Goal: Task Accomplishment & Management: Complete application form

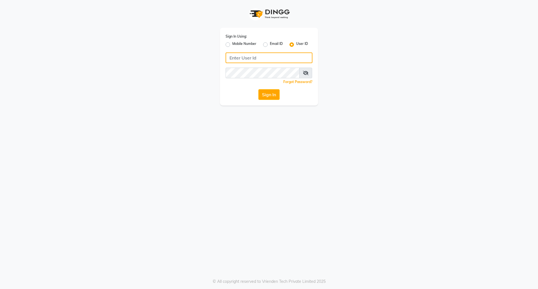
click at [283, 56] on input "Username" at bounding box center [269, 57] width 87 height 11
type input "euforic"
click at [258, 89] on button "Sign In" at bounding box center [268, 94] width 21 height 11
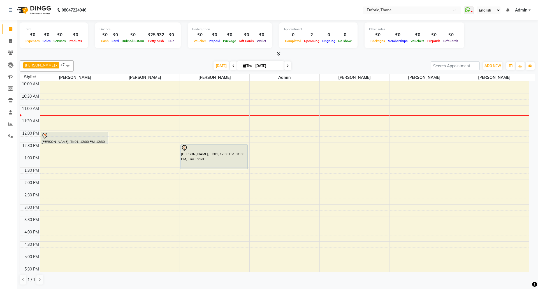
scroll to position [17, 0]
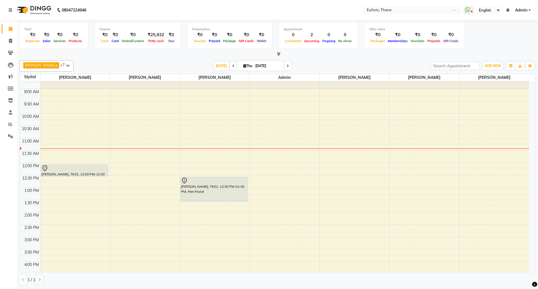
click at [410, 178] on div "8:00 AM 8:30 AM 9:00 AM 9:30 AM 10:00 AM 10:30 AM 11:00 AM 11:30 AM 12:00 PM 12…" at bounding box center [274, 236] width 509 height 345
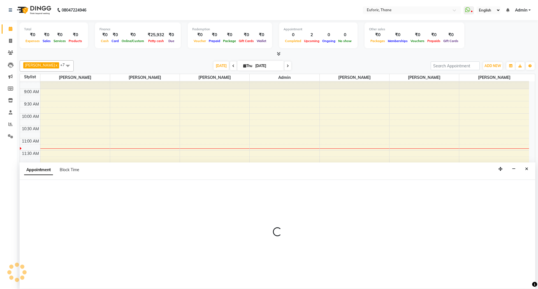
select select "33147"
select select "tentative"
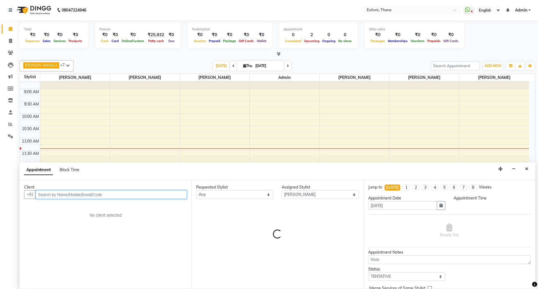
select select "750"
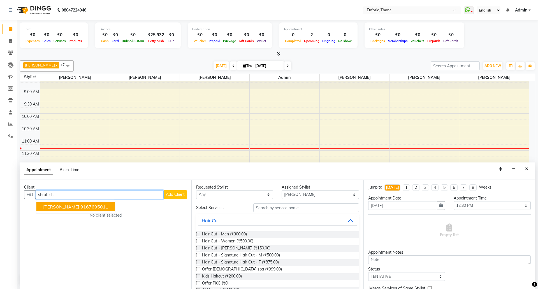
click at [63, 207] on span "[PERSON_NAME]" at bounding box center [61, 207] width 36 height 6
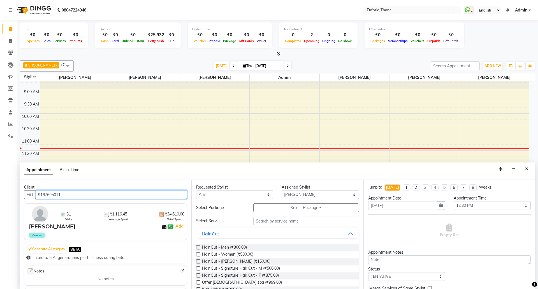
type input "9167695011"
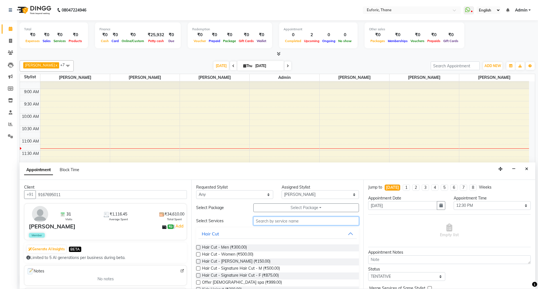
click at [276, 221] on input "text" at bounding box center [306, 220] width 106 height 9
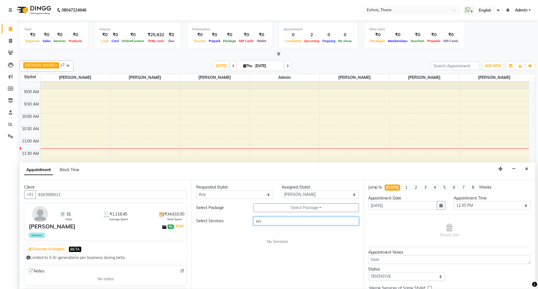
type input "w"
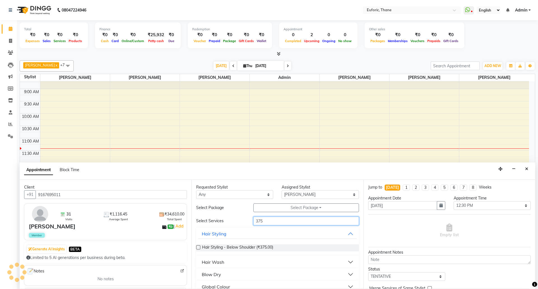
type input "375"
click at [344, 262] on button "Hair Wash" at bounding box center [277, 262] width 158 height 10
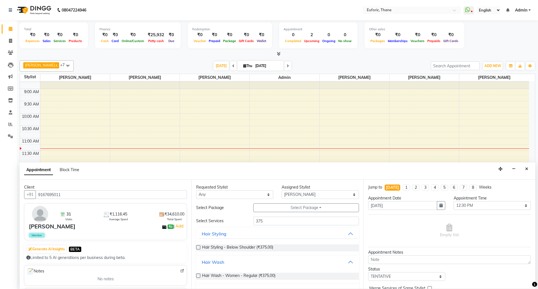
scroll to position [30, 0]
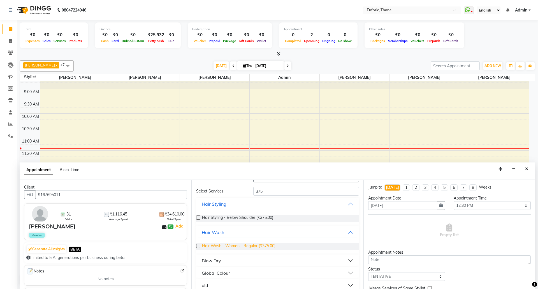
click at [257, 244] on span "Hair Wash - Women - Regular (₹375.00)" at bounding box center [238, 246] width 73 height 7
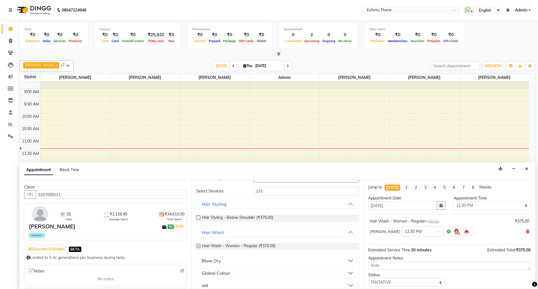
checkbox input "false"
drag, startPoint x: 267, startPoint y: 190, endPoint x: 240, endPoint y: 190, distance: 26.9
click at [240, 190] on div "Select Services 375" at bounding box center [277, 191] width 171 height 9
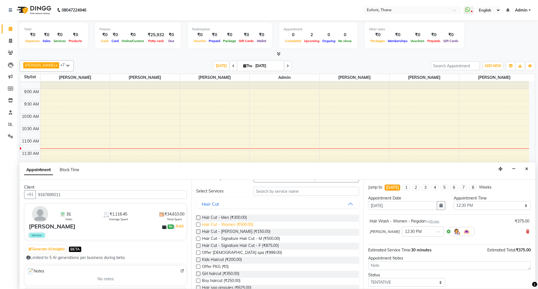
click at [242, 224] on span "Hair Cut - Women (₹500.00)" at bounding box center [227, 224] width 51 height 7
checkbox input "false"
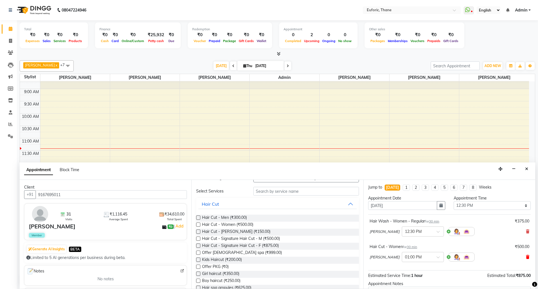
click at [526, 256] on icon at bounding box center [527, 257] width 3 height 4
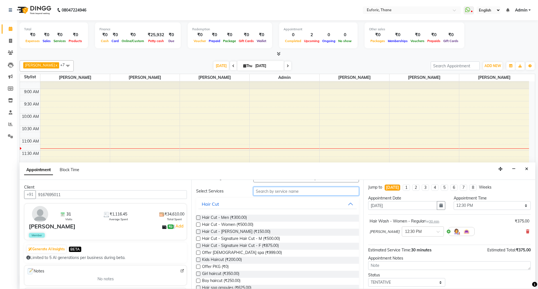
click at [298, 193] on input "text" at bounding box center [306, 191] width 106 height 9
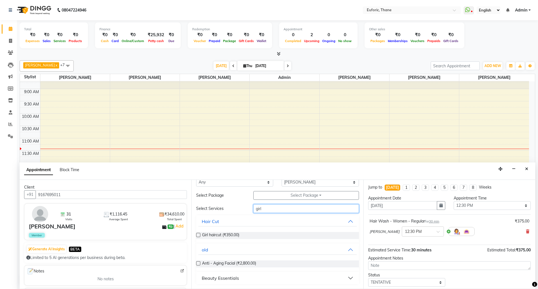
scroll to position [0, 0]
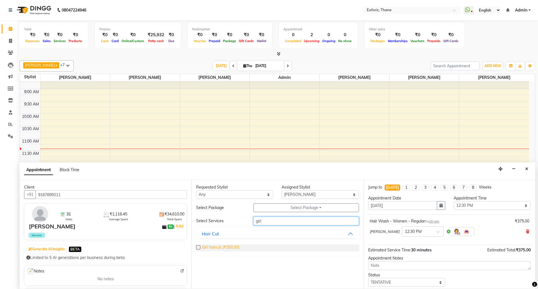
type input "girl"
click at [221, 249] on span "Girl haircut (₹350.00)" at bounding box center [220, 247] width 37 height 7
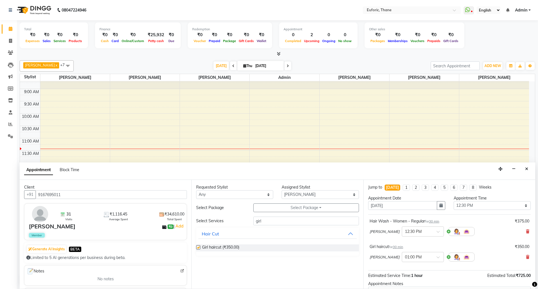
checkbox input "false"
drag, startPoint x: 322, startPoint y: 196, endPoint x: 319, endPoint y: 199, distance: 4.0
click at [322, 196] on select "Select [PERSON_NAME] Aatik Salmanai Admin Gauri [PERSON_NAME] [PERSON_NAME] [PE…" at bounding box center [320, 194] width 77 height 9
select select "31989"
click at [282, 190] on select "Select [PERSON_NAME] Aatik Salmanai Admin Gauri [PERSON_NAME] [PERSON_NAME] [PE…" at bounding box center [320, 194] width 77 height 9
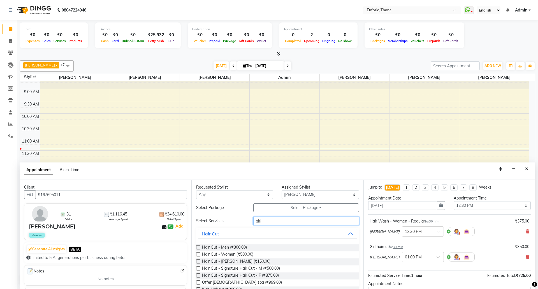
drag, startPoint x: 264, startPoint y: 221, endPoint x: 233, endPoint y: 221, distance: 30.8
click at [233, 221] on div "Select Services girl" at bounding box center [277, 220] width 171 height 9
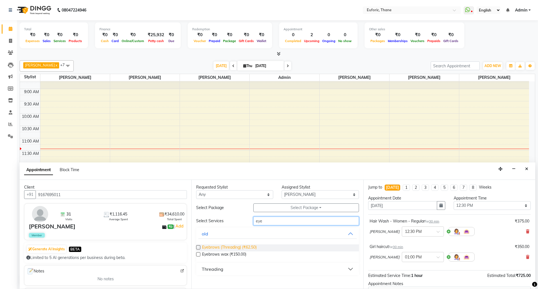
type input "eye"
click at [252, 248] on span "Eyebrows (Threading) (₹62.50)" at bounding box center [229, 247] width 55 height 7
checkbox input "false"
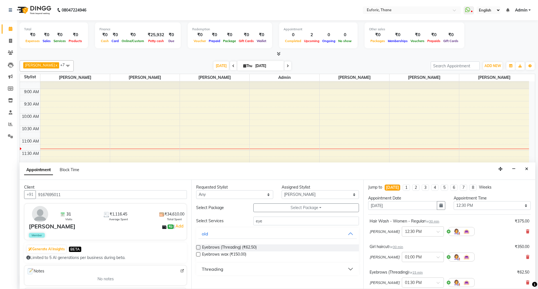
scroll to position [85, 0]
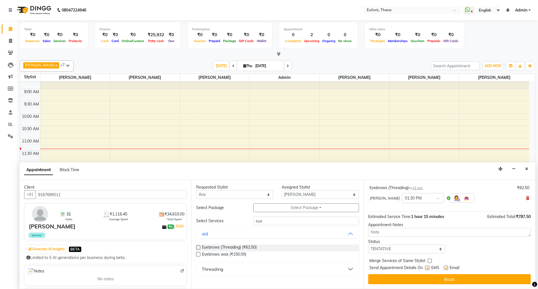
click at [502, 281] on button "Book" at bounding box center [449, 279] width 162 height 10
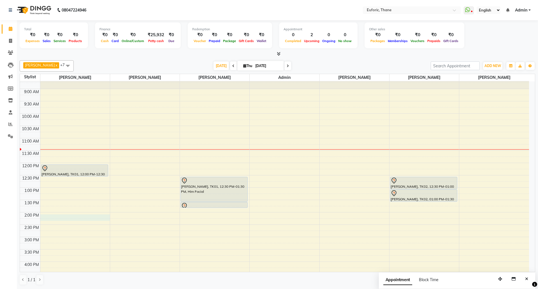
click at [56, 217] on div "8:00 AM 8:30 AM 9:00 AM 9:30 AM 10:00 AM 10:30 AM 11:00 AM 11:30 AM 12:00 PM 12…" at bounding box center [274, 236] width 509 height 345
select select "31985"
select select "tentative"
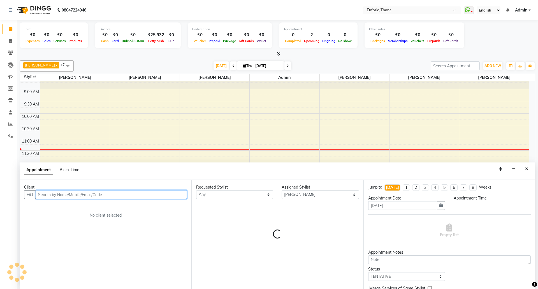
select select "840"
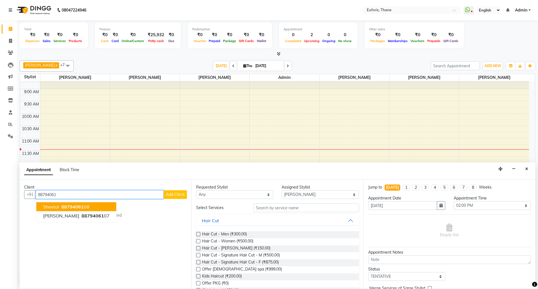
click at [63, 207] on span "88794061" at bounding box center [72, 207] width 22 height 6
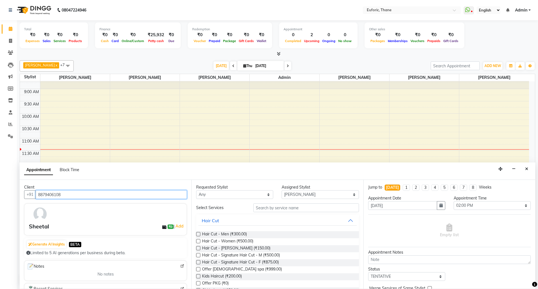
type input "8879406108"
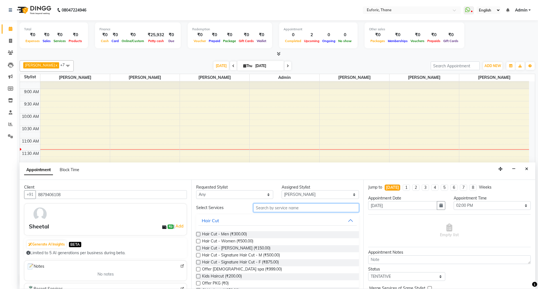
click at [294, 207] on input "text" at bounding box center [306, 207] width 106 height 9
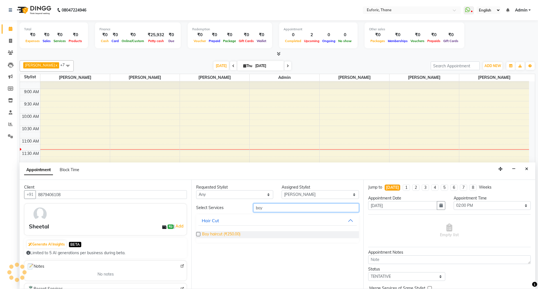
type input "boy"
click at [205, 234] on span "Boy haircut (₹250.00)" at bounding box center [221, 234] width 38 height 7
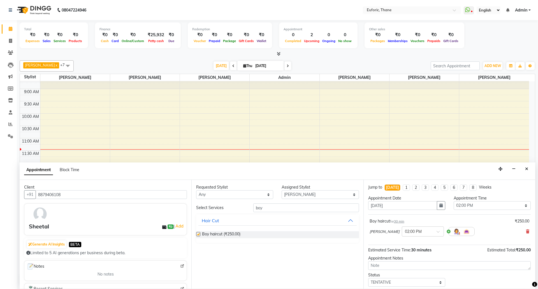
checkbox input "false"
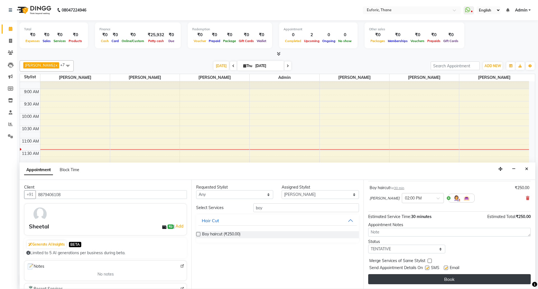
click at [510, 282] on button "Book" at bounding box center [449, 279] width 162 height 10
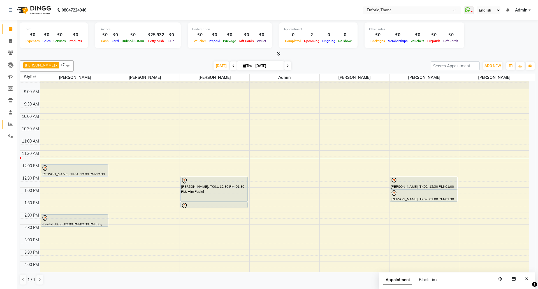
click at [6, 127] on link "Reports" at bounding box center [8, 124] width 13 height 9
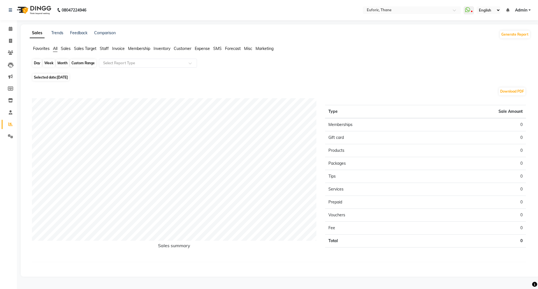
click at [36, 64] on div "Day" at bounding box center [36, 63] width 9 height 8
select select "9"
select select "2025"
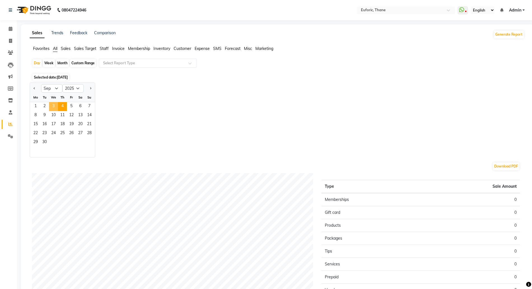
click at [54, 106] on span "3" at bounding box center [53, 106] width 9 height 9
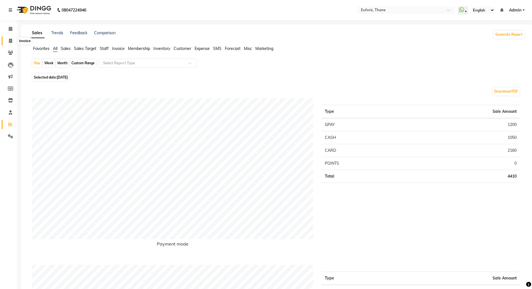
click at [10, 39] on icon at bounding box center [10, 41] width 3 height 4
select select "5063"
select select "service"
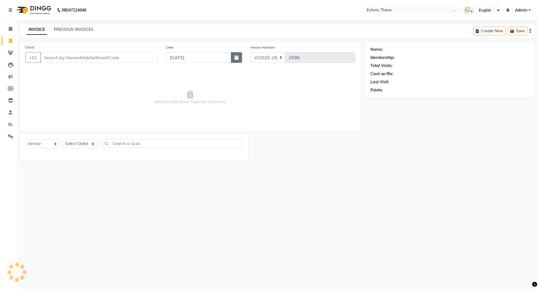
click at [239, 57] on button "button" at bounding box center [236, 57] width 11 height 11
select select "9"
select select "2025"
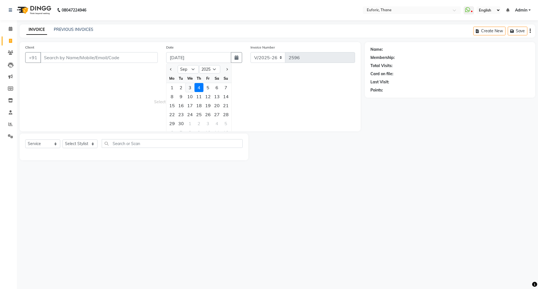
click at [189, 89] on div "3" at bounding box center [189, 87] width 9 height 9
type input "[DATE]"
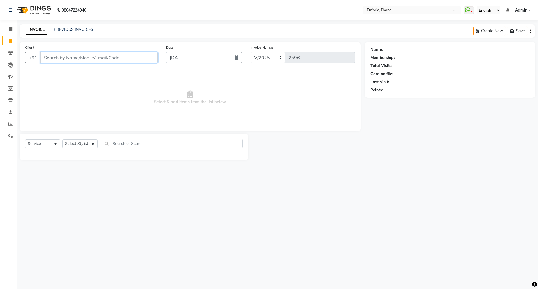
click at [132, 57] on input "Client" at bounding box center [98, 57] width 117 height 11
click at [52, 68] on span "Unkown" at bounding box center [55, 71] width 17 height 6
type input "0000000009"
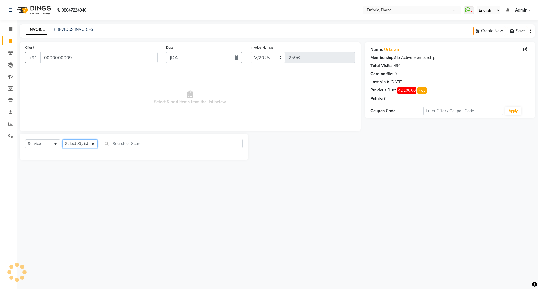
click at [82, 143] on select "Select Stylist [PERSON_NAME] Aatik Salmanai Admin [PERSON_NAME] [PERSON_NAME] […" at bounding box center [79, 143] width 35 height 9
select select "58800"
click at [62, 139] on select "Select Stylist [PERSON_NAME] Aatik Salmanai Admin [PERSON_NAME] [PERSON_NAME] […" at bounding box center [79, 143] width 35 height 9
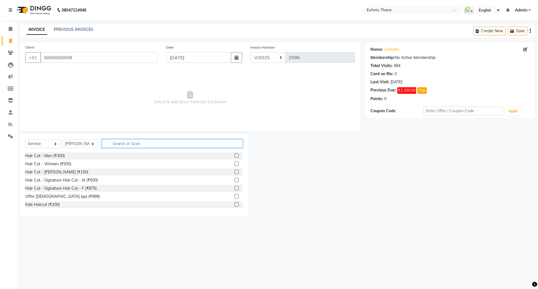
click at [110, 142] on input "text" at bounding box center [172, 143] width 141 height 9
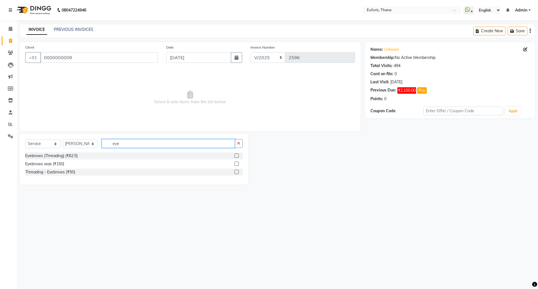
type input "eye"
click at [238, 171] on label at bounding box center [236, 171] width 4 height 4
click at [238, 171] on input "checkbox" at bounding box center [236, 172] width 4 height 4
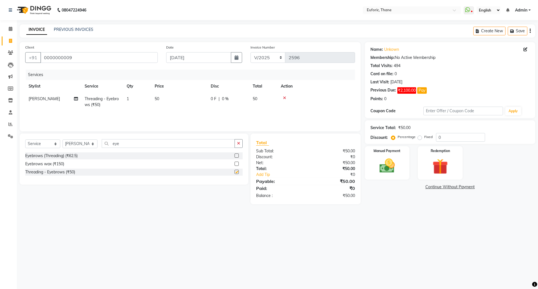
checkbox input "false"
drag, startPoint x: 174, startPoint y: 101, endPoint x: 178, endPoint y: 100, distance: 4.0
click at [174, 101] on td "50" at bounding box center [179, 101] width 56 height 18
select select "58800"
drag, startPoint x: 185, startPoint y: 99, endPoint x: 160, endPoint y: 103, distance: 26.0
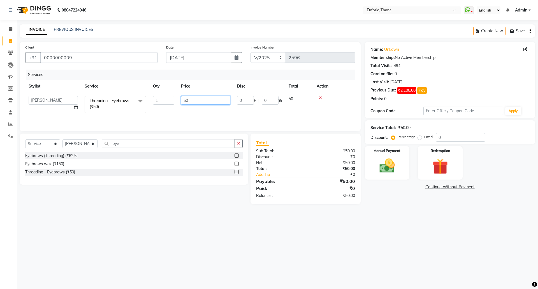
click at [160, 103] on tr "[PERSON_NAME] Aatik Salmanai Admin Gauri [PERSON_NAME] [PERSON_NAME] [PERSON_NA…" at bounding box center [190, 104] width 330 height 24
type input "90"
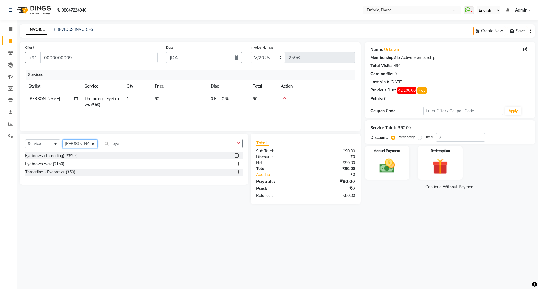
click at [76, 147] on select "Select Stylist [PERSON_NAME] Aatik Salmanai Admin [PERSON_NAME] [PERSON_NAME] […" at bounding box center [79, 143] width 35 height 9
select select "31985"
click at [62, 139] on select "Select Stylist [PERSON_NAME] Aatik Salmanai Admin [PERSON_NAME] [PERSON_NAME] […" at bounding box center [79, 143] width 35 height 9
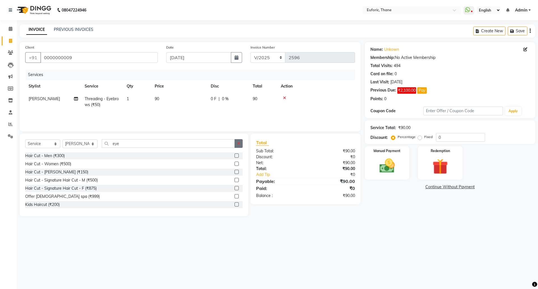
click at [239, 146] on button "button" at bounding box center [238, 143] width 8 height 9
click at [192, 145] on input "text" at bounding box center [172, 143] width 141 height 9
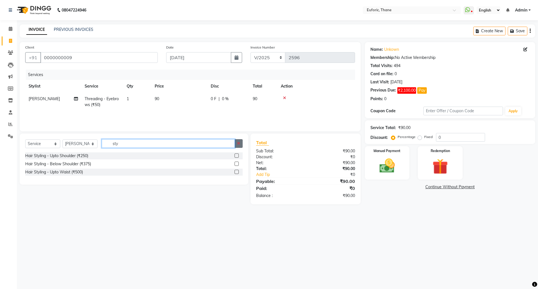
type input "sty"
click at [238, 144] on icon "button" at bounding box center [238, 143] width 3 height 4
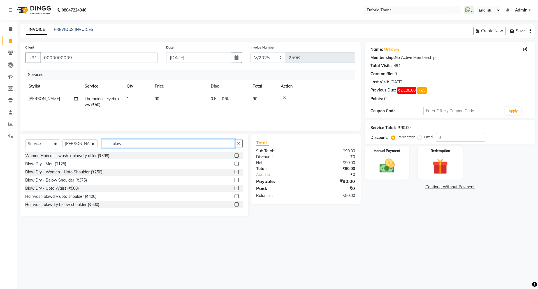
type input "blow"
click at [234, 163] on label at bounding box center [236, 163] width 4 height 4
click at [234, 163] on input "checkbox" at bounding box center [236, 164] width 4 height 4
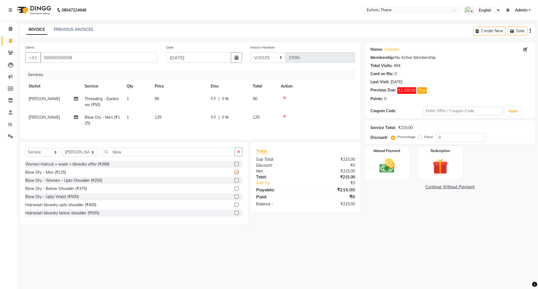
checkbox input "false"
click at [242, 119] on div "0 F | 0 %" at bounding box center [228, 117] width 35 height 6
select select "31985"
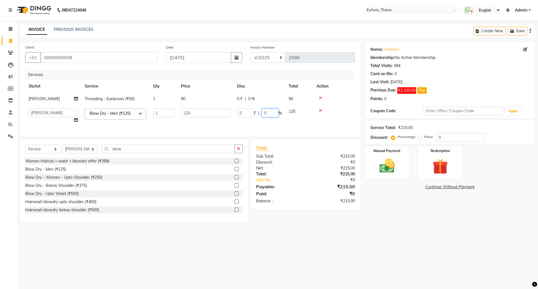
click at [262, 111] on input "0" at bounding box center [270, 112] width 17 height 9
type input "20"
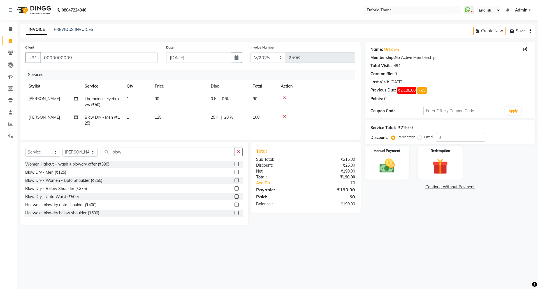
click at [417, 227] on main "INVOICE PREVIOUS INVOICES Create New Save Client [PHONE_NUMBER] Date [DATE] Inv…" at bounding box center [277, 128] width 521 height 208
click at [384, 165] on img at bounding box center [387, 165] width 26 height 18
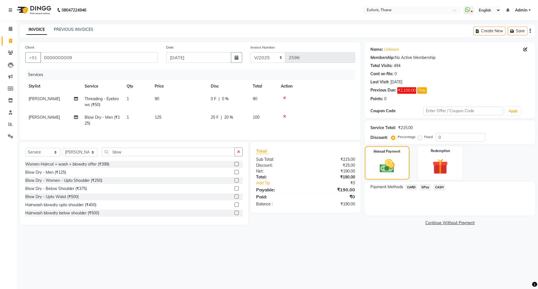
click at [411, 189] on span "CARD" at bounding box center [411, 187] width 12 height 6
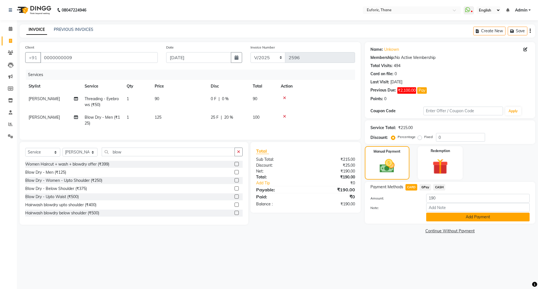
click at [431, 215] on button "Add Payment" at bounding box center [477, 216] width 103 height 9
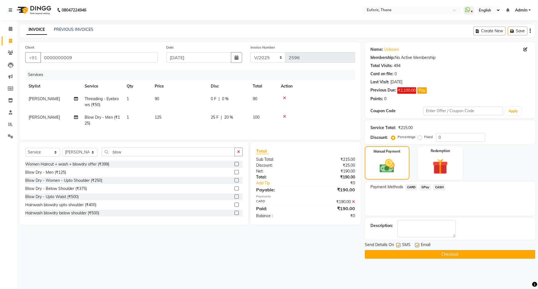
click at [433, 258] on button "Checkout" at bounding box center [450, 254] width 170 height 9
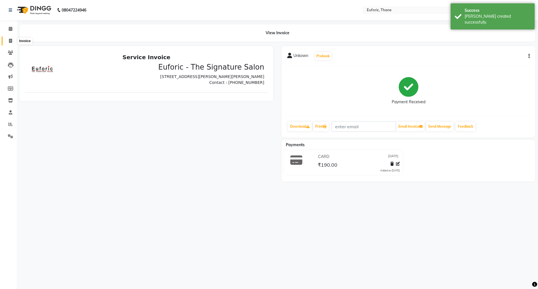
click at [10, 41] on icon at bounding box center [10, 41] width 3 height 4
select select "service"
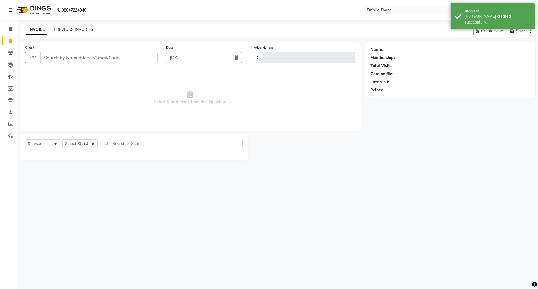
type input "2597"
select select "5063"
click at [244, 56] on div "Date [DATE]" at bounding box center [204, 55] width 85 height 23
drag, startPoint x: 229, startPoint y: 59, endPoint x: 227, endPoint y: 62, distance: 3.2
click at [229, 59] on input "[DATE]" at bounding box center [198, 57] width 65 height 11
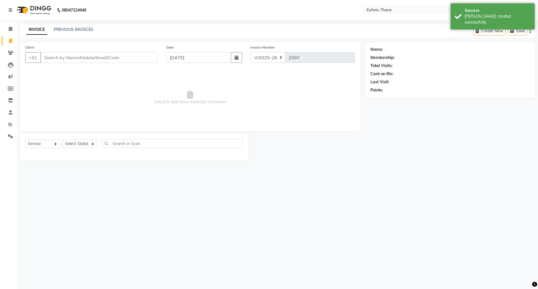
select select "9"
select select "2025"
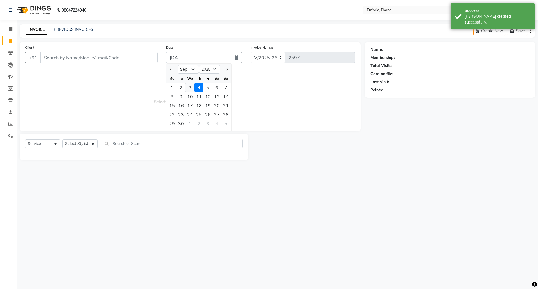
click at [192, 87] on div "3" at bounding box center [189, 87] width 9 height 9
type input "[DATE]"
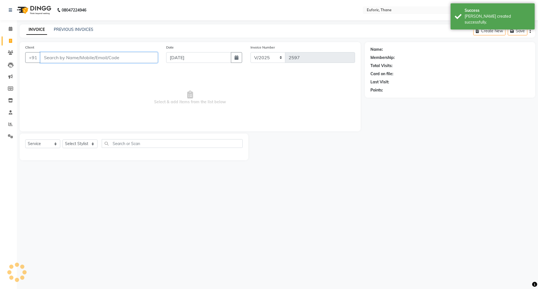
click at [123, 56] on input "Client" at bounding box center [98, 57] width 117 height 11
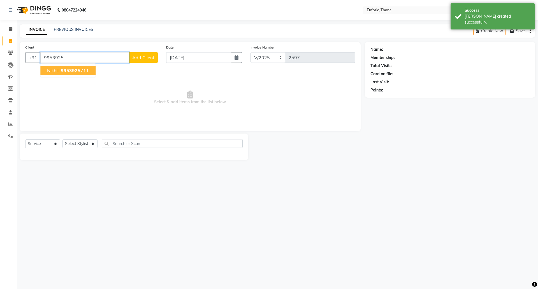
click at [68, 68] on span "9953925" at bounding box center [71, 71] width 20 height 6
type input "9953925711"
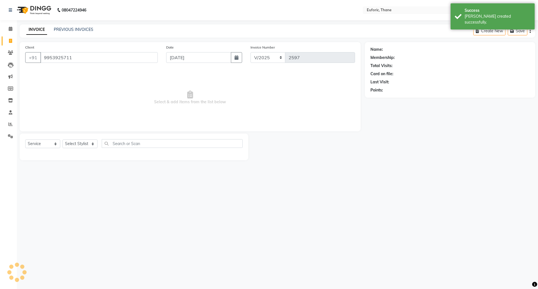
select select "1: Object"
click at [77, 146] on select "Select Stylist [PERSON_NAME] Aatik Salmanai Admin [PERSON_NAME] [PERSON_NAME] […" at bounding box center [79, 143] width 35 height 9
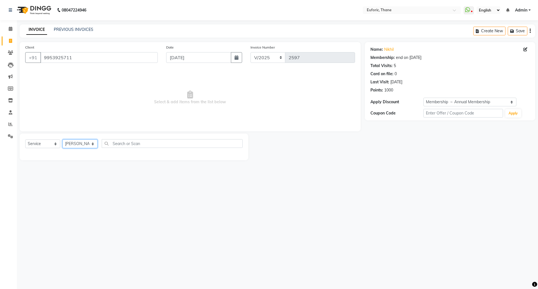
click at [62, 139] on select "Select Stylist [PERSON_NAME] Aatik Salmanai Admin [PERSON_NAME] [PERSON_NAME] […" at bounding box center [79, 143] width 35 height 9
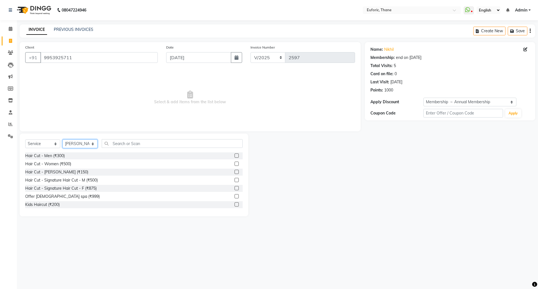
click at [82, 141] on select "Select Stylist [PERSON_NAME] Aatik Salmanai Admin [PERSON_NAME] [PERSON_NAME] […" at bounding box center [79, 143] width 35 height 9
select select "31986"
click at [62, 139] on select "Select Stylist [PERSON_NAME] Aatik Salmanai Admin [PERSON_NAME] [PERSON_NAME] […" at bounding box center [79, 143] width 35 height 9
click at [234, 156] on label at bounding box center [236, 155] width 4 height 4
click at [234, 156] on input "checkbox" at bounding box center [236, 156] width 4 height 4
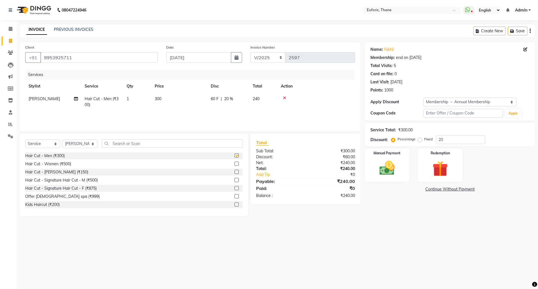
checkbox input "false"
click at [234, 170] on label at bounding box center [236, 171] width 4 height 4
click at [234, 170] on input "checkbox" at bounding box center [236, 172] width 4 height 4
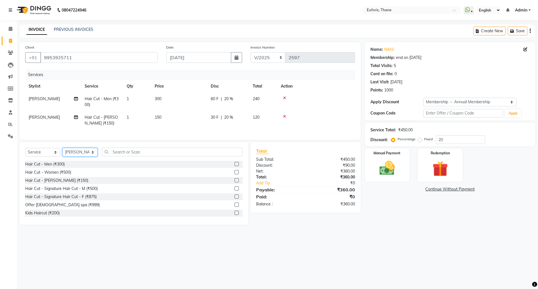
checkbox input "false"
click at [70, 156] on select "Select Stylist [PERSON_NAME] Aatik Salmanai Admin [PERSON_NAME] [PERSON_NAME] […" at bounding box center [79, 152] width 35 height 9
select select "31989"
click at [62, 153] on select "Select Stylist [PERSON_NAME] Aatik Salmanai Admin [PERSON_NAME] [PERSON_NAME] […" at bounding box center [79, 152] width 35 height 9
click at [151, 153] on div "Select Service Product Membership Package Voucher Prepaid Gift Card Select Styl…" at bounding box center [134, 183] width 229 height 83
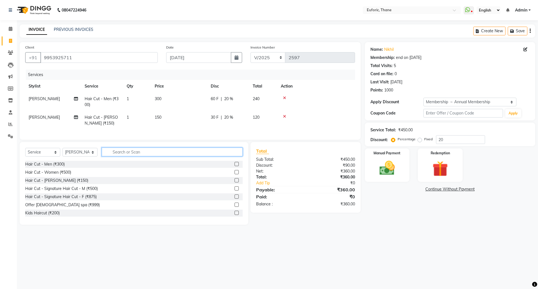
click at [150, 156] on input "text" at bounding box center [172, 151] width 141 height 9
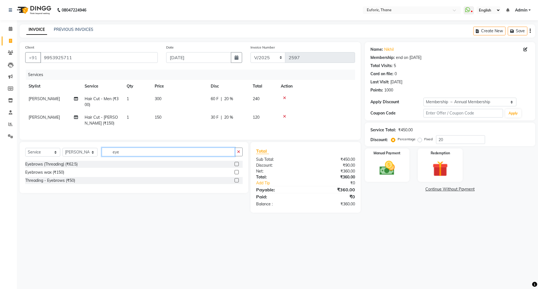
type input "eye"
click at [234, 166] on label at bounding box center [236, 164] width 4 height 4
click at [234, 166] on input "checkbox" at bounding box center [236, 164] width 4 height 4
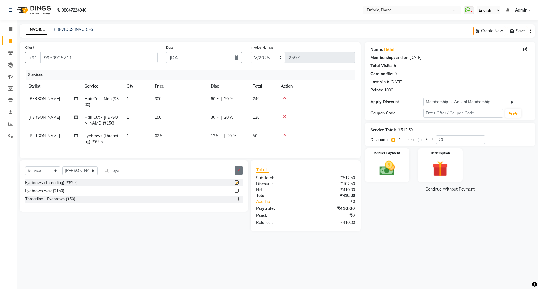
checkbox input "false"
click at [238, 173] on button "button" at bounding box center [238, 170] width 8 height 9
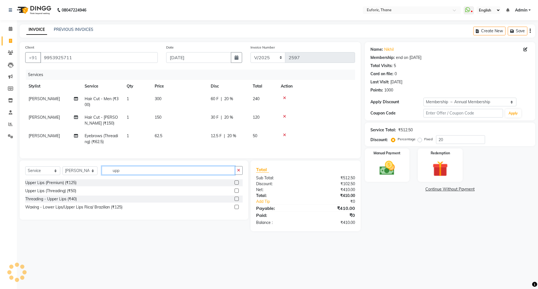
type input "upp"
click at [237, 192] on label at bounding box center [236, 190] width 4 height 4
click at [237, 192] on input "checkbox" at bounding box center [236, 191] width 4 height 4
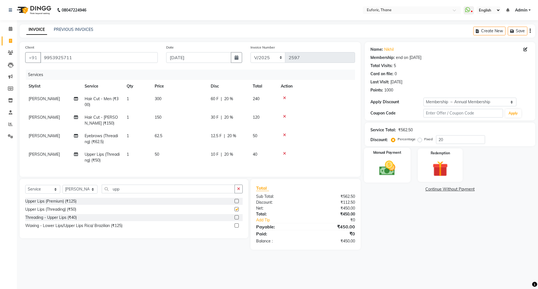
checkbox input "false"
click at [383, 165] on img at bounding box center [387, 168] width 26 height 18
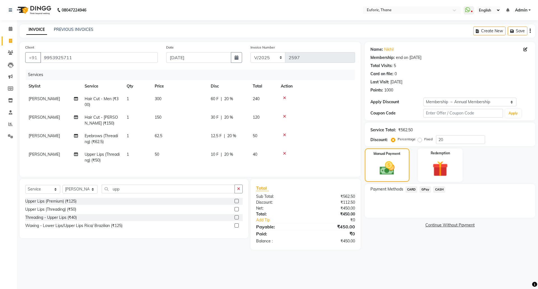
click at [425, 186] on span "GPay" at bounding box center [424, 189] width 11 height 6
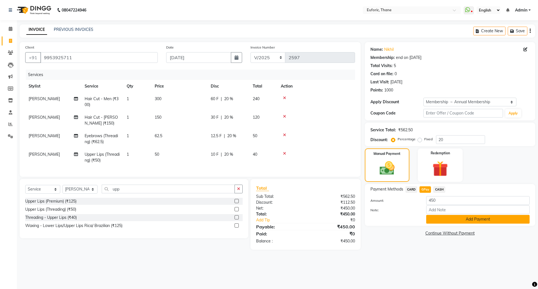
click at [443, 216] on button "Add Payment" at bounding box center [477, 219] width 103 height 9
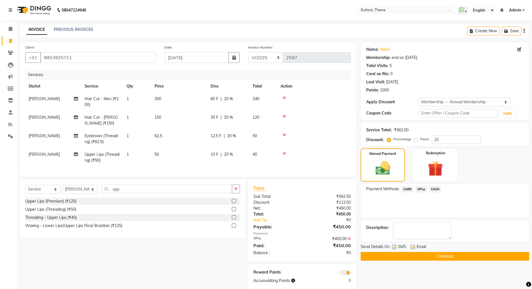
click at [446, 256] on button "Checkout" at bounding box center [445, 256] width 169 height 9
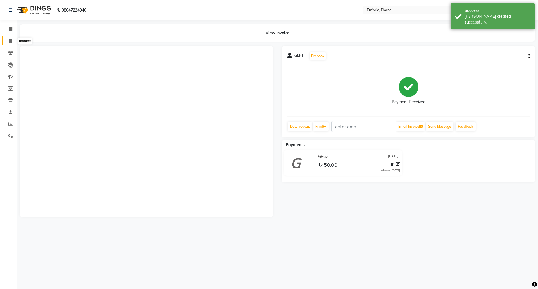
click at [7, 41] on span at bounding box center [11, 41] width 10 height 6
select select "5063"
select select "service"
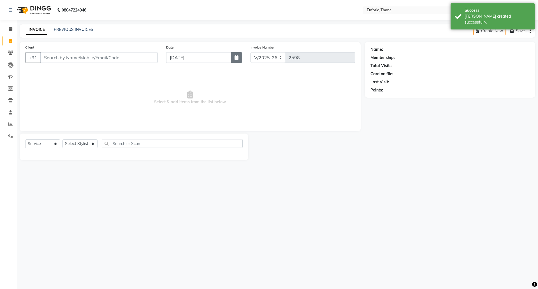
click at [233, 57] on button "button" at bounding box center [236, 57] width 11 height 11
select select "9"
select select "2025"
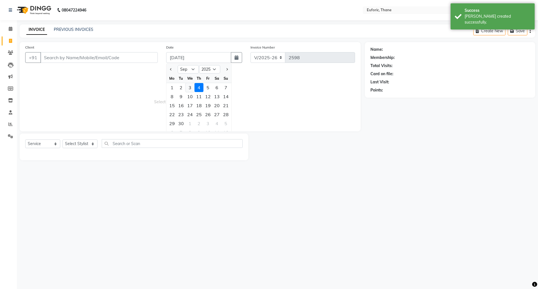
click at [191, 87] on div "3" at bounding box center [189, 87] width 9 height 9
type input "[DATE]"
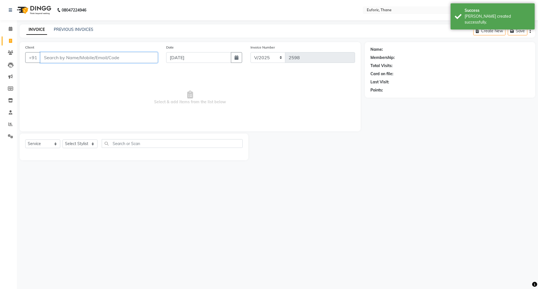
click at [113, 59] on input "Client" at bounding box center [98, 57] width 117 height 11
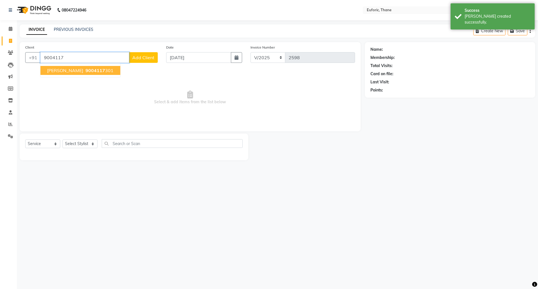
click at [56, 68] on span "[PERSON_NAME]" at bounding box center [65, 71] width 36 height 6
type input "9004117301"
select select "1: Object"
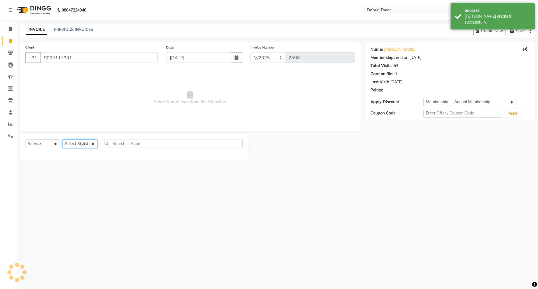
click at [84, 143] on select "Select Stylist [PERSON_NAME] Aatik Salmanai Admin [PERSON_NAME] [PERSON_NAME] […" at bounding box center [79, 143] width 35 height 9
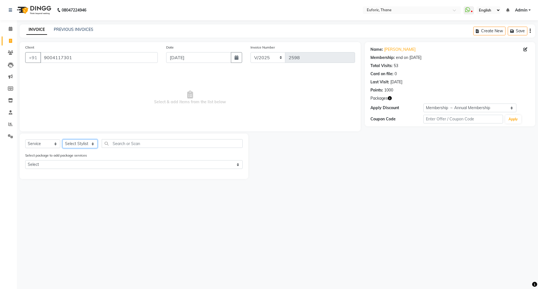
select select "31985"
click at [62, 139] on select "Select Stylist [PERSON_NAME] Aatik Salmanai Admin [PERSON_NAME] [PERSON_NAME] […" at bounding box center [79, 143] width 35 height 9
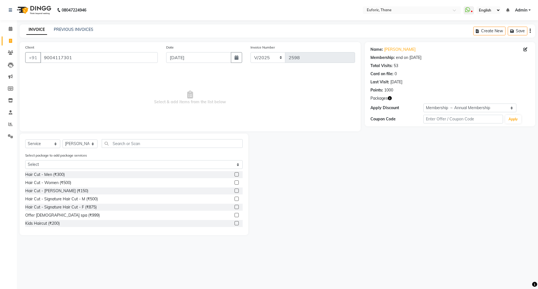
click at [234, 173] on label at bounding box center [236, 174] width 4 height 4
click at [234, 173] on input "checkbox" at bounding box center [236, 175] width 4 height 4
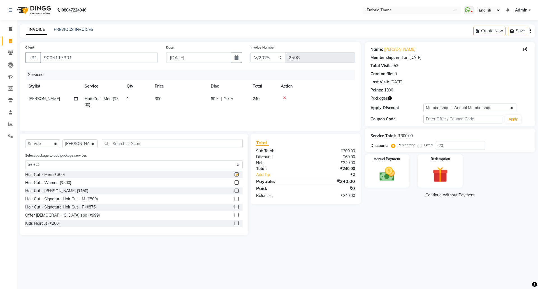
checkbox input "false"
click at [234, 191] on label at bounding box center [236, 190] width 4 height 4
click at [234, 191] on input "checkbox" at bounding box center [236, 191] width 4 height 4
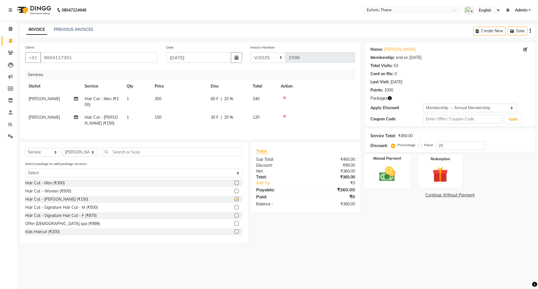
checkbox input "false"
click at [385, 176] on img at bounding box center [387, 173] width 26 height 18
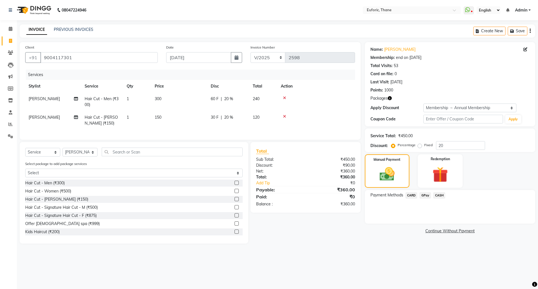
click at [409, 196] on span "CARD" at bounding box center [411, 195] width 12 height 6
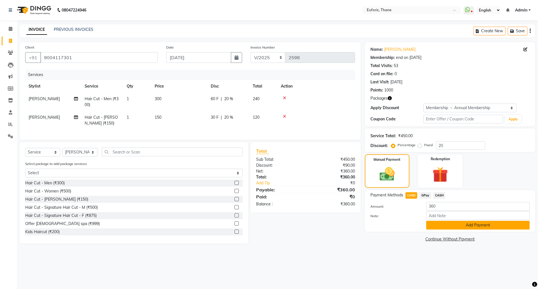
click at [447, 226] on button "Add Payment" at bounding box center [477, 224] width 103 height 9
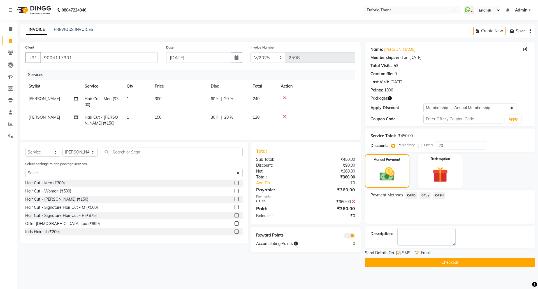
click at [444, 256] on div "Send Details On SMS Email" at bounding box center [450, 253] width 170 height 7
click at [444, 266] on button "Checkout" at bounding box center [450, 262] width 170 height 9
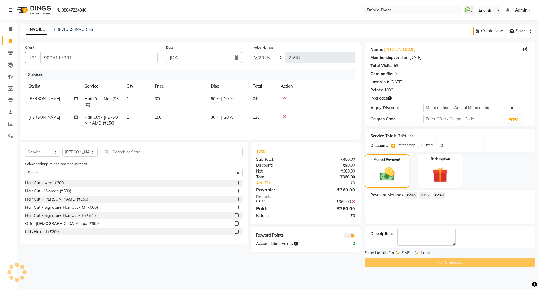
click at [477, 263] on div "Checkout" at bounding box center [450, 262] width 170 height 9
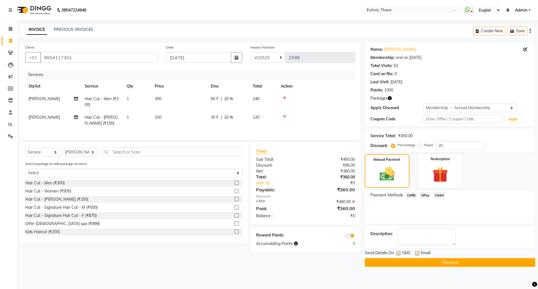
click at [432, 264] on button "Checkout" at bounding box center [450, 262] width 170 height 9
click at [415, 259] on button "Checkout" at bounding box center [450, 262] width 170 height 9
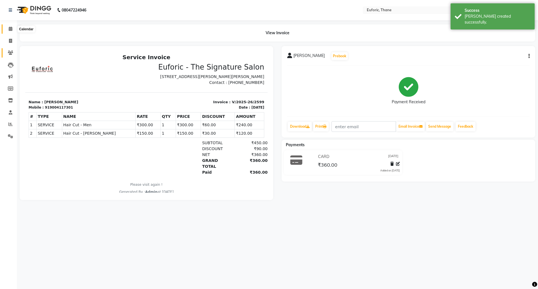
click at [9, 26] on span at bounding box center [11, 29] width 10 height 6
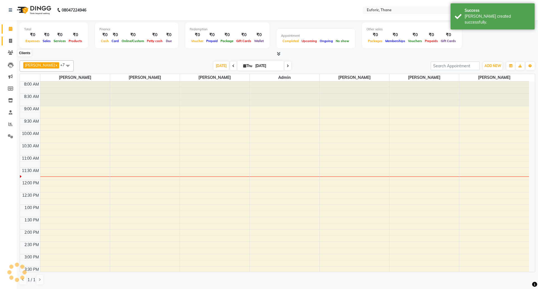
click at [11, 45] on li "Invoice" at bounding box center [8, 41] width 17 height 12
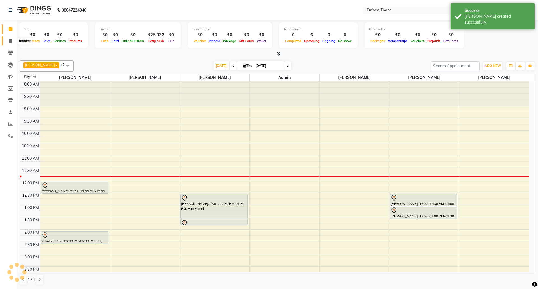
click at [13, 38] on span at bounding box center [11, 41] width 10 height 6
select select "service"
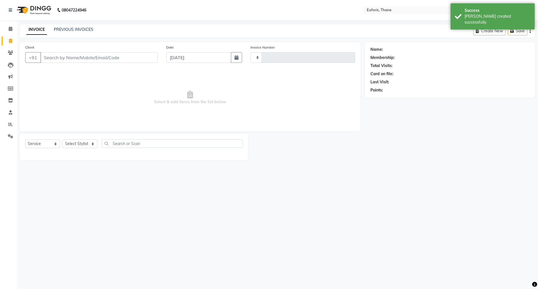
type input "2600"
select select "5063"
click at [240, 57] on button "button" at bounding box center [236, 57] width 11 height 11
select select "9"
select select "2025"
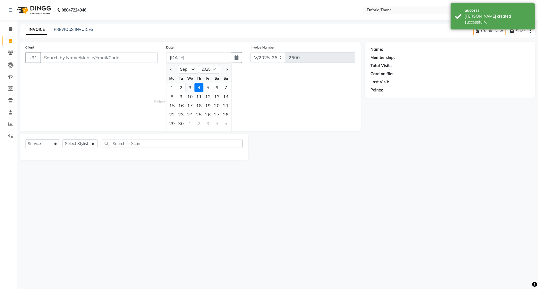
click at [189, 88] on div "3" at bounding box center [189, 87] width 9 height 9
type input "[DATE]"
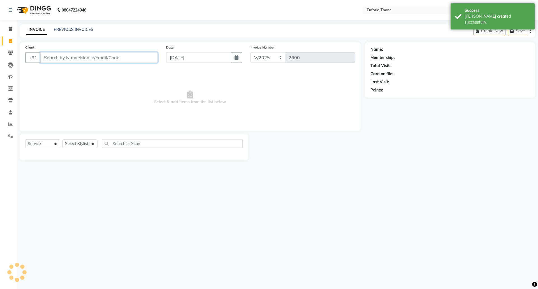
click at [122, 57] on input "Client" at bounding box center [98, 57] width 117 height 11
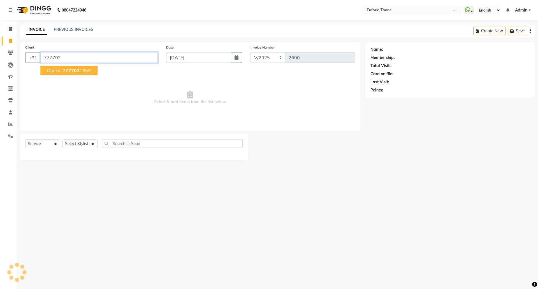
click at [72, 75] on ngb-typeahead-window "dipika 777702 1859" at bounding box center [69, 70] width 58 height 14
click at [76, 67] on button "dipika 777702 1859" at bounding box center [68, 70] width 57 height 9
type input "7777021859"
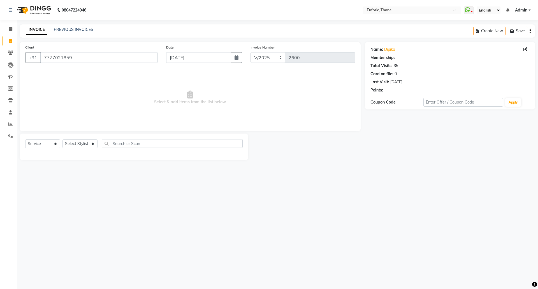
select select "1: Object"
click at [69, 146] on select "Select Stylist [PERSON_NAME] Aatik Salmanai Admin [PERSON_NAME] [PERSON_NAME] […" at bounding box center [79, 143] width 35 height 9
select select "31985"
click at [62, 139] on select "Select Stylist [PERSON_NAME] Aatik Salmanai Admin [PERSON_NAME] [PERSON_NAME] […" at bounding box center [79, 143] width 35 height 9
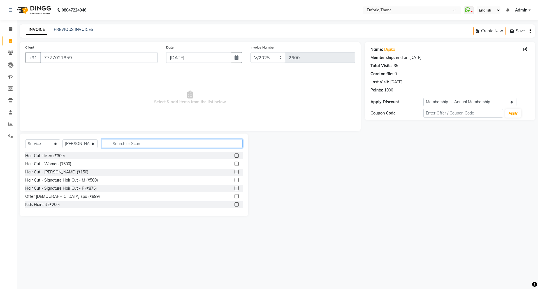
click at [136, 141] on input "text" at bounding box center [172, 143] width 141 height 9
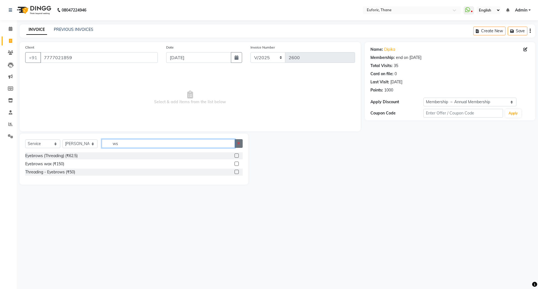
type input "ws"
click at [239, 143] on icon "button" at bounding box center [238, 143] width 3 height 4
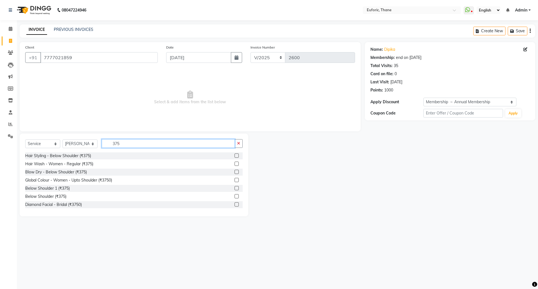
type input "375"
click at [234, 164] on label at bounding box center [236, 163] width 4 height 4
click at [234, 164] on input "checkbox" at bounding box center [236, 164] width 4 height 4
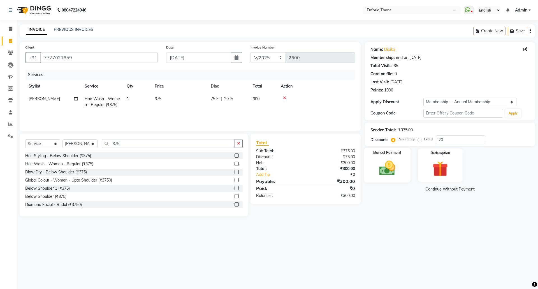
checkbox input "false"
click at [398, 173] on img at bounding box center [387, 168] width 26 height 18
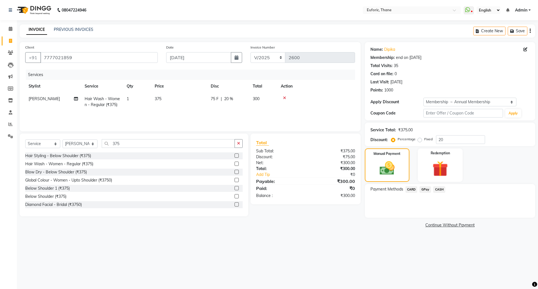
click at [414, 189] on span "CARD" at bounding box center [411, 189] width 12 height 6
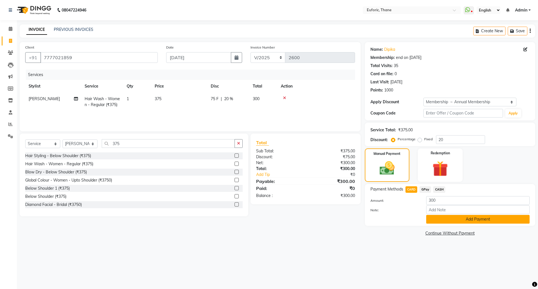
click at [440, 215] on button "Add Payment" at bounding box center [477, 219] width 103 height 9
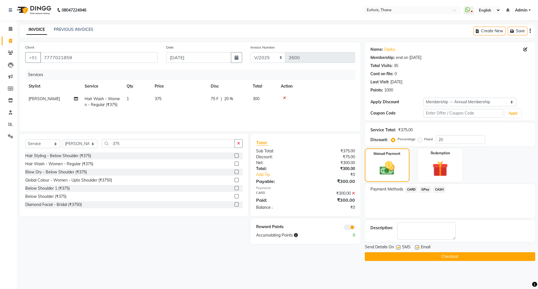
click at [446, 258] on button "Checkout" at bounding box center [450, 256] width 170 height 9
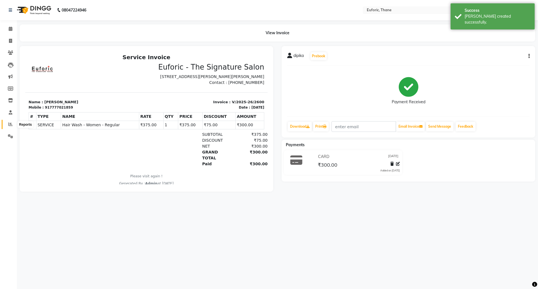
click at [8, 121] on span at bounding box center [11, 124] width 10 height 6
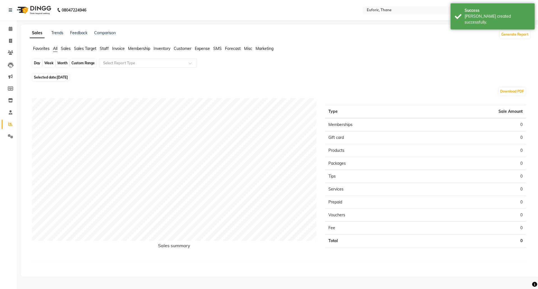
click at [36, 62] on div "Day" at bounding box center [36, 63] width 9 height 8
select select "9"
select select "2025"
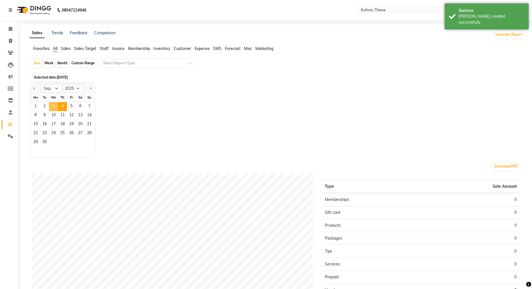
click at [54, 105] on span "3" at bounding box center [53, 106] width 9 height 9
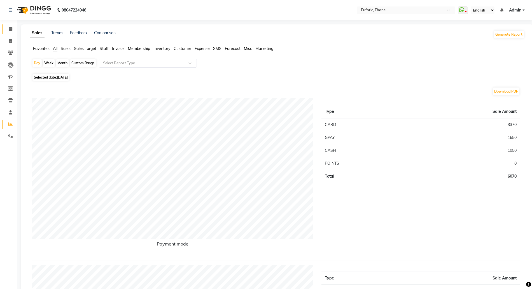
click at [5, 26] on link "Calendar" at bounding box center [8, 28] width 13 height 9
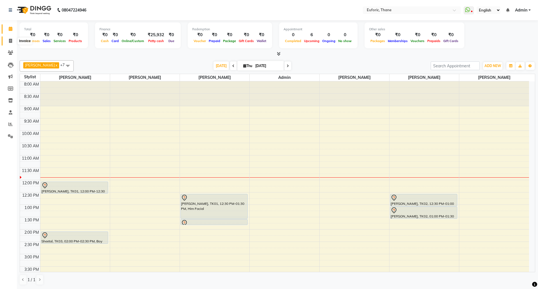
click at [14, 43] on span at bounding box center [11, 41] width 10 height 6
select select "5063"
select select "service"
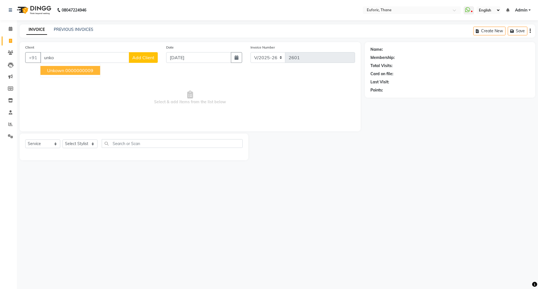
drag, startPoint x: 47, startPoint y: 72, endPoint x: 51, endPoint y: 77, distance: 5.8
click at [48, 72] on span "Unkown" at bounding box center [55, 71] width 17 height 6
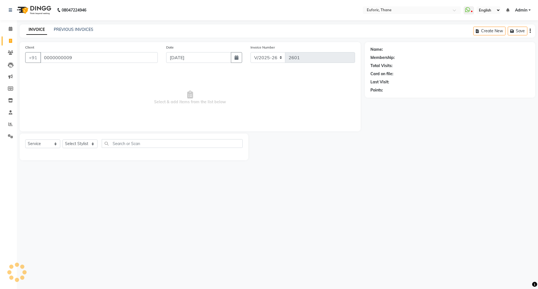
type input "0000000009"
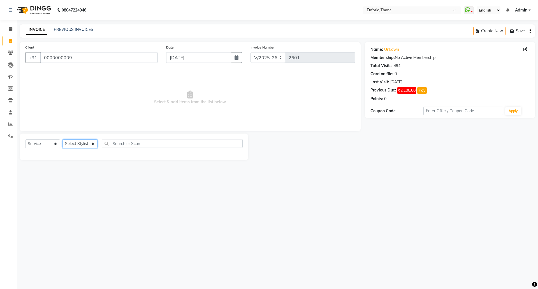
click at [88, 143] on select "Select Stylist [PERSON_NAME] Aatik Salmanai Admin [PERSON_NAME] [PERSON_NAME] […" at bounding box center [79, 143] width 35 height 9
select select "31986"
click at [62, 139] on select "Select Stylist [PERSON_NAME] Aatik Salmanai Admin [PERSON_NAME] [PERSON_NAME] […" at bounding box center [79, 143] width 35 height 9
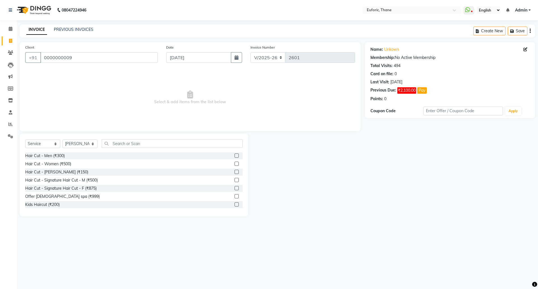
click at [234, 156] on label at bounding box center [236, 155] width 4 height 4
click at [234, 156] on input "checkbox" at bounding box center [236, 156] width 4 height 4
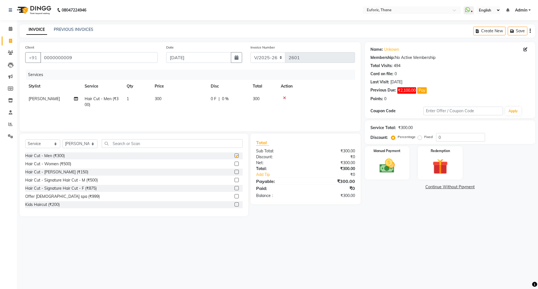
checkbox input "false"
click at [122, 142] on input "text" at bounding box center [172, 143] width 141 height 9
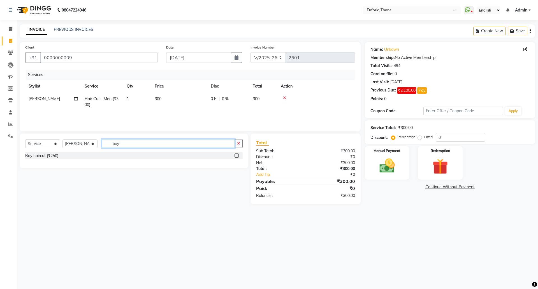
type input "boy"
click at [236, 154] on label at bounding box center [236, 155] width 4 height 4
click at [236, 154] on input "checkbox" at bounding box center [236, 156] width 4 height 4
